Goal: Transaction & Acquisition: Purchase product/service

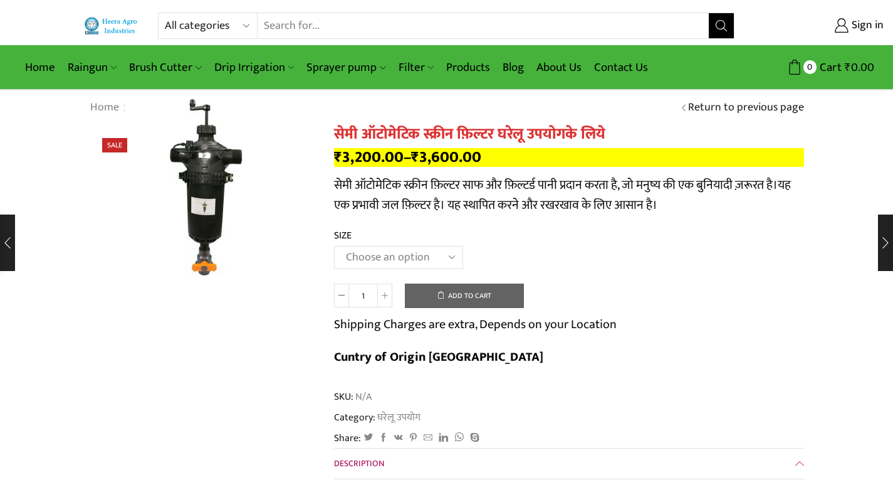
scroll to position [453, 0]
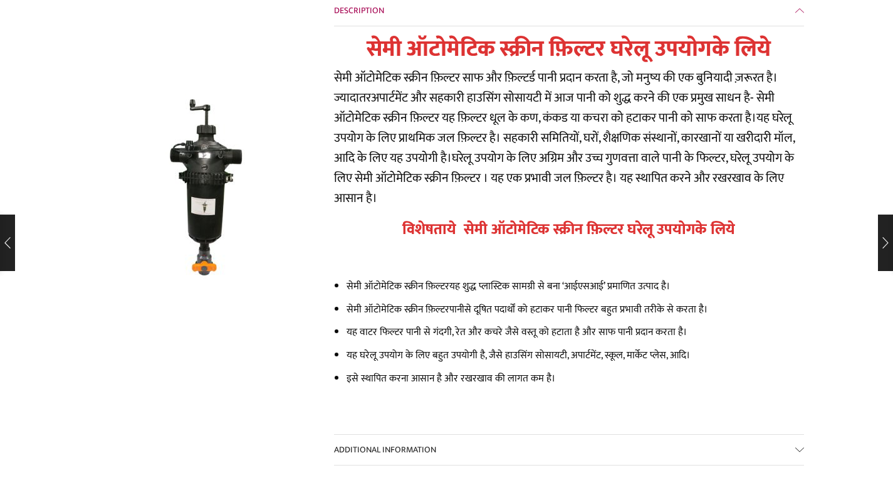
click at [218, 185] on img at bounding box center [202, 187] width 155 height 186
click at [227, 189] on img at bounding box center [202, 187] width 155 height 186
click at [231, 176] on img at bounding box center [202, 187] width 155 height 186
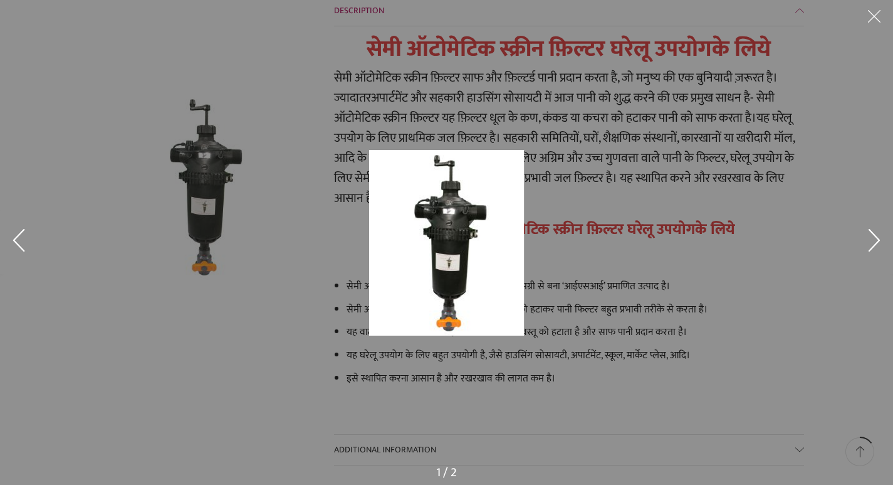
click at [237, 134] on div at bounding box center [446, 242] width 893 height 485
